Goal: Task Accomplishment & Management: Manage account settings

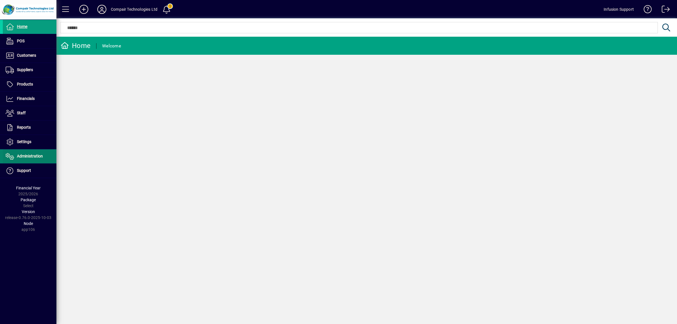
click at [30, 155] on span "Administration" at bounding box center [30, 156] width 26 height 5
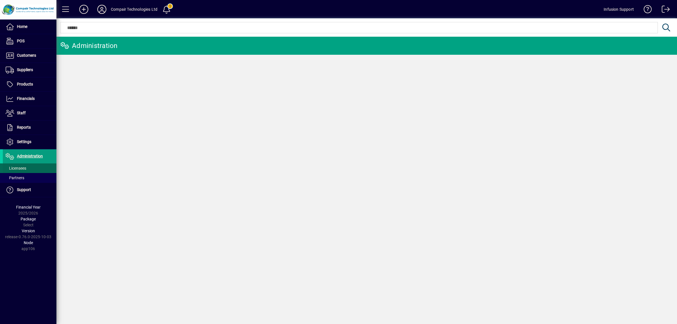
click at [22, 168] on span "Licensees" at bounding box center [16, 168] width 21 height 5
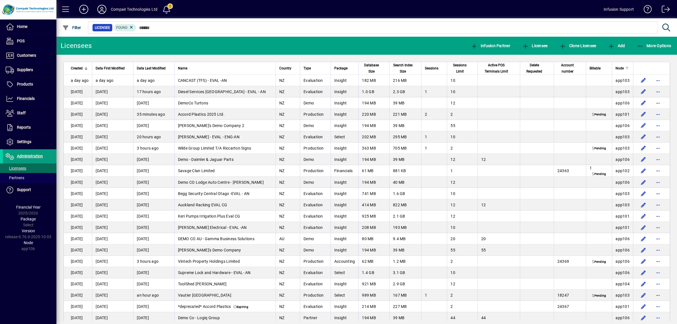
click at [616, 68] on span "Node" at bounding box center [620, 68] width 8 height 6
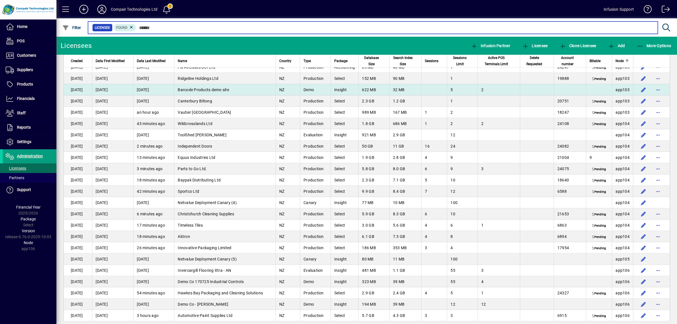
scroll to position [2011, 0]
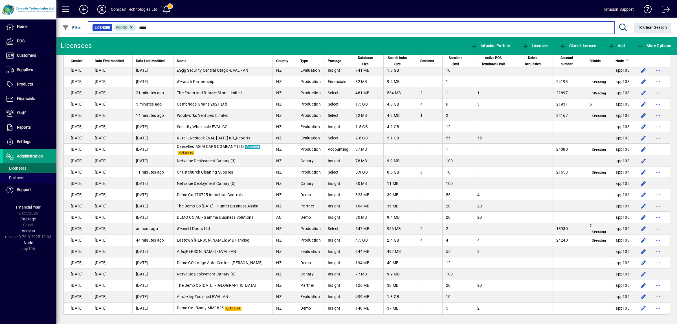
scroll to position [157, 0]
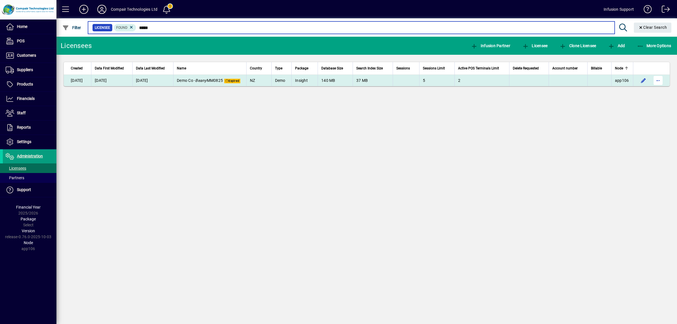
type input "*****"
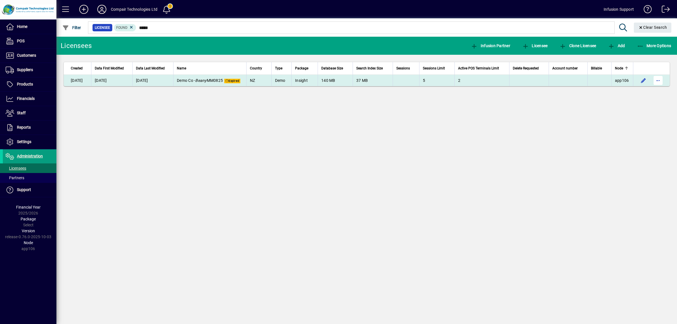
click at [658, 81] on span "button" at bounding box center [659, 81] width 14 height 14
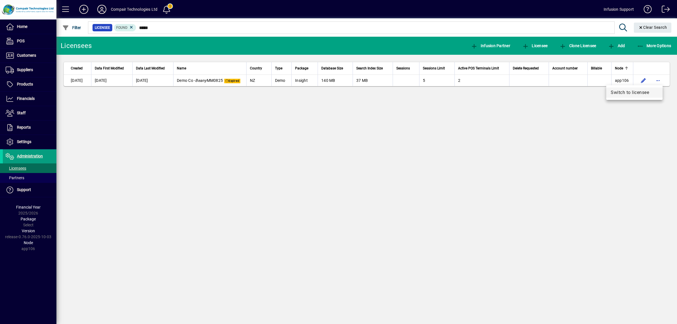
click at [624, 95] on span "Switch to licensee" at bounding box center [634, 92] width 47 height 7
